Goal: Use online tool/utility

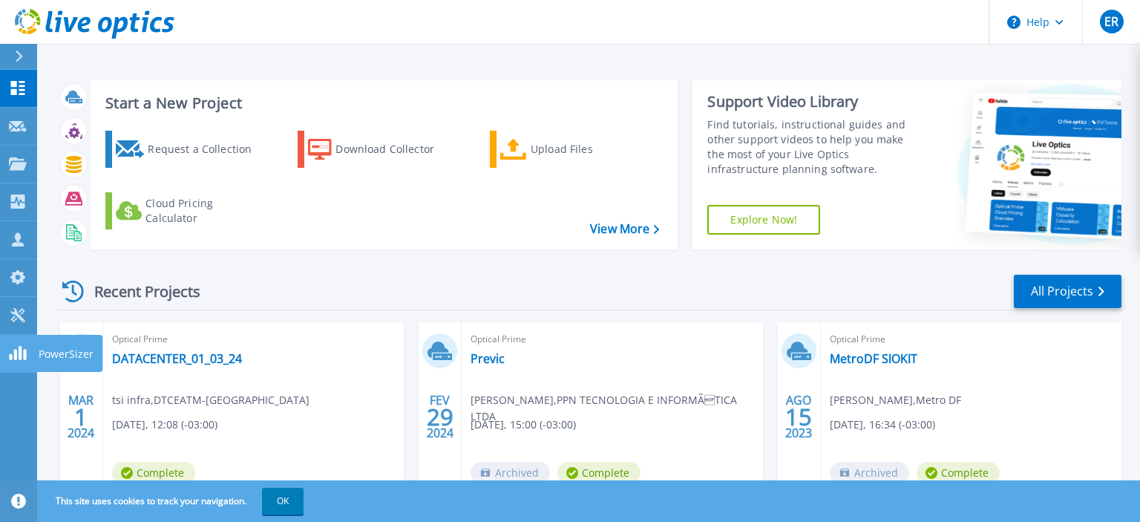
click at [24, 344] on link "PowerSizer PowerSizer" at bounding box center [18, 354] width 37 height 38
click at [0, 316] on link "Tools Tools" at bounding box center [18, 316] width 37 height 38
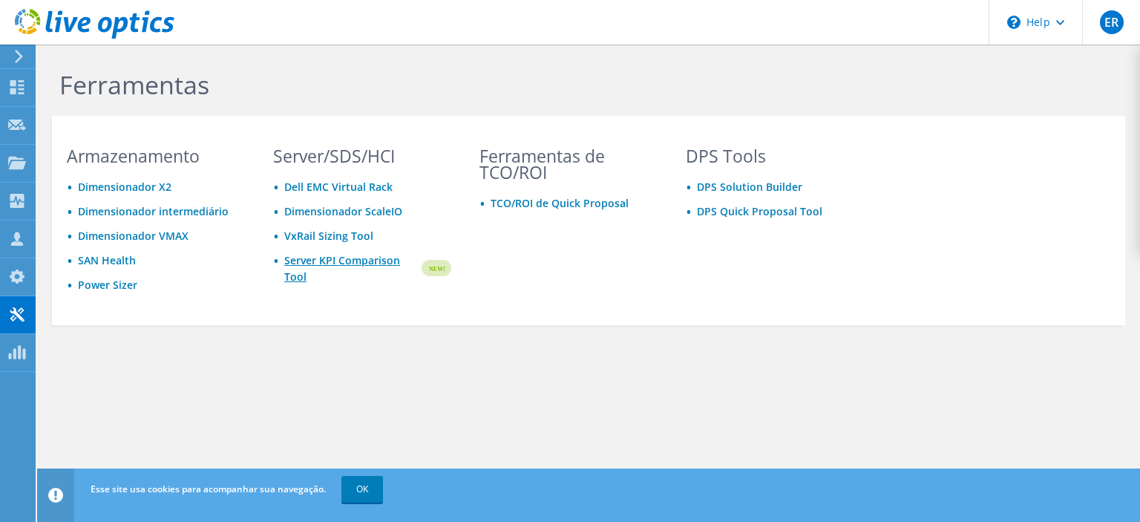
click at [300, 266] on link "Server KPI Comparison Tool" at bounding box center [351, 268] width 135 height 33
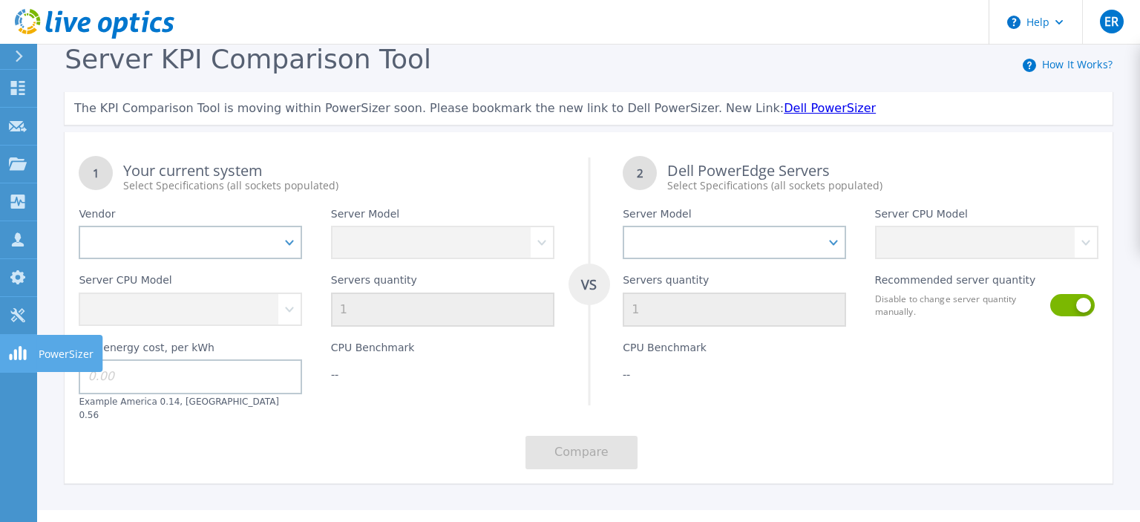
click at [5, 351] on link "PowerSizer PowerSizer" at bounding box center [18, 354] width 37 height 38
